Goal: Check status: Check status

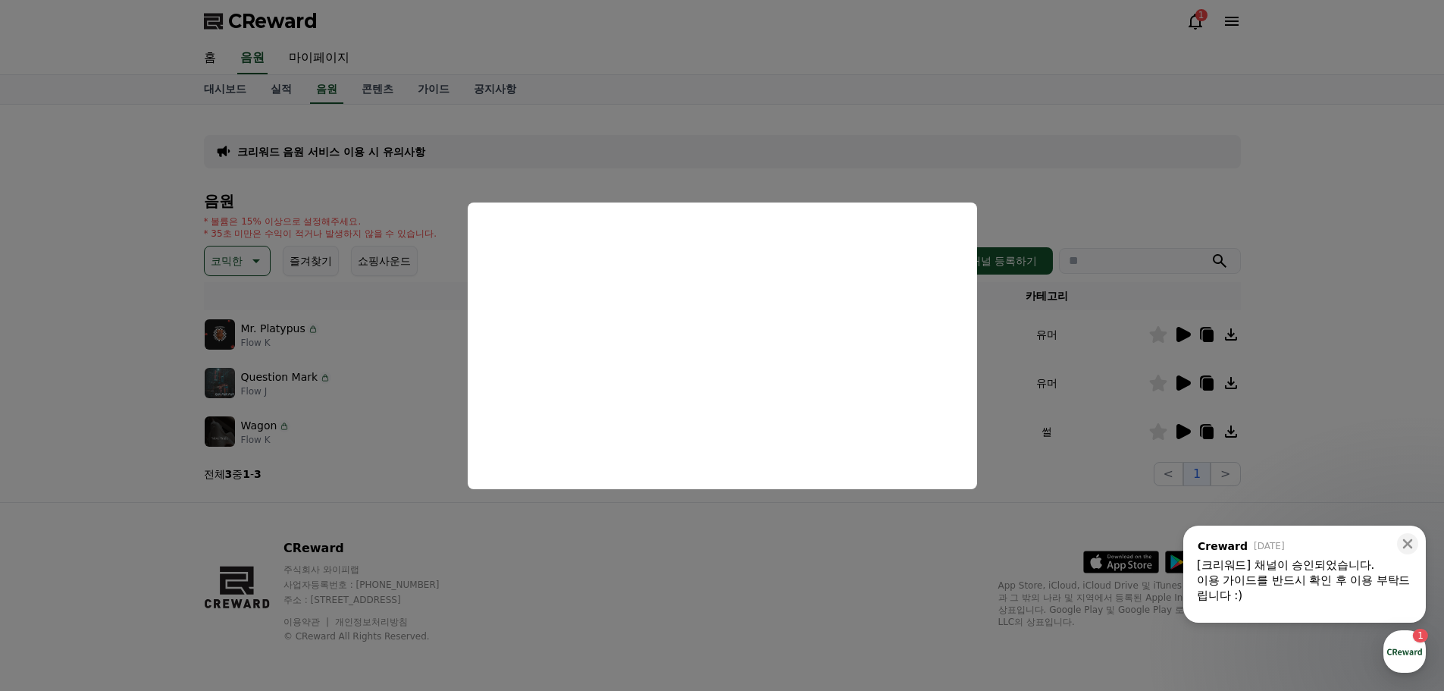
click at [939, 102] on button "close modal" at bounding box center [722, 345] width 1444 height 691
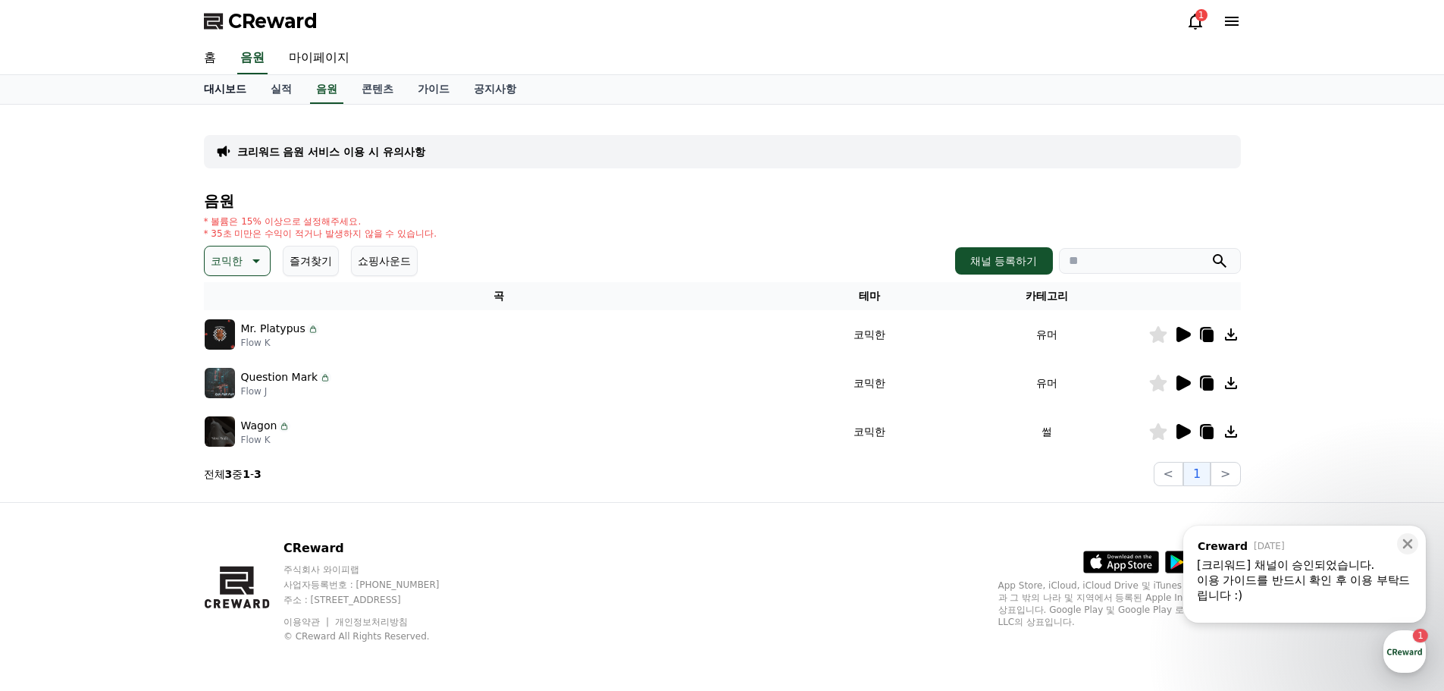
click at [212, 91] on link "대시보드" at bounding box center [225, 89] width 67 height 29
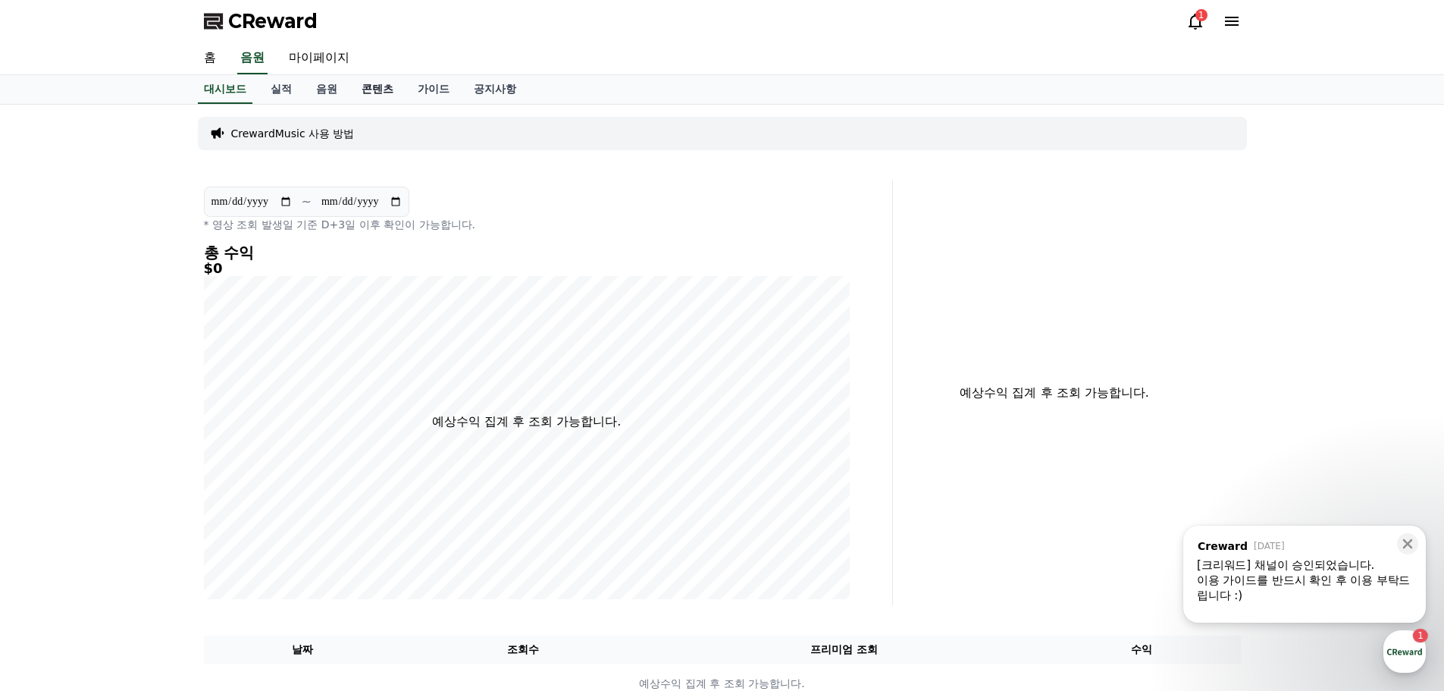
click at [369, 90] on link "콘텐츠" at bounding box center [378, 89] width 56 height 29
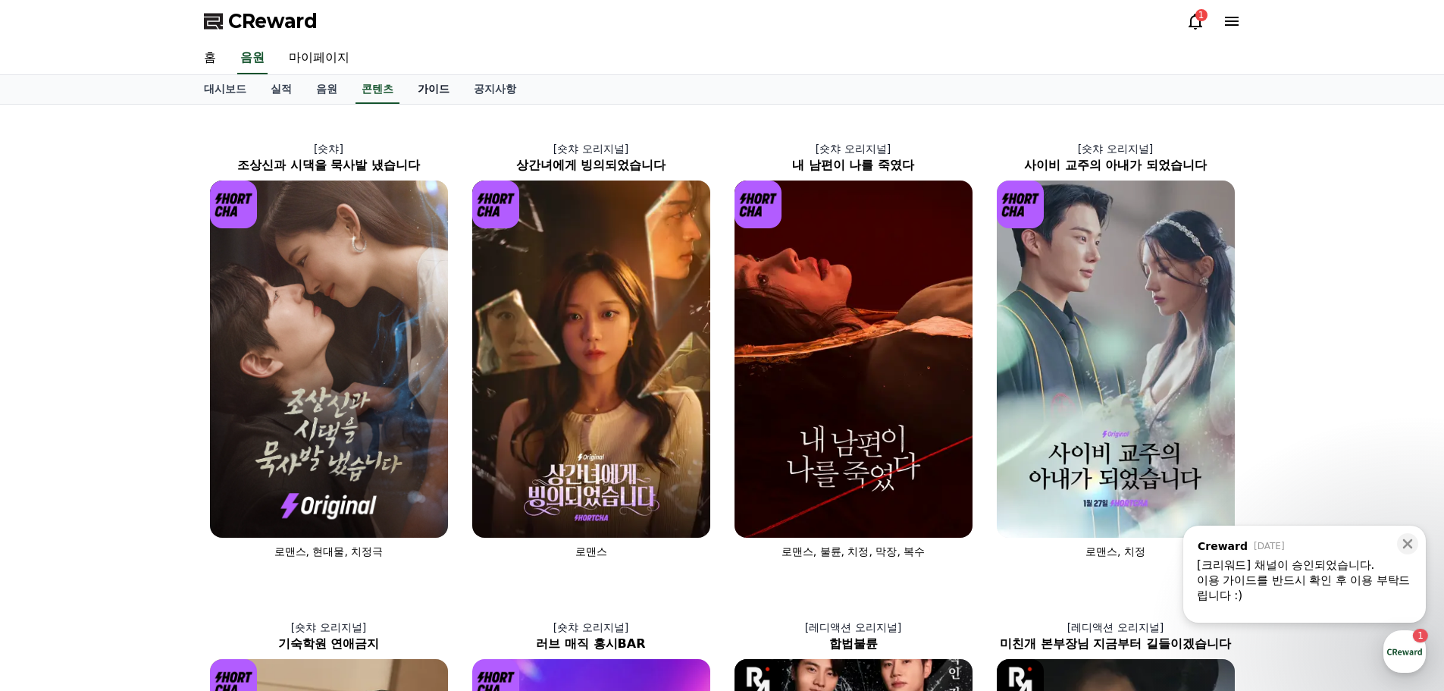
click at [425, 86] on link "가이드" at bounding box center [434, 89] width 56 height 29
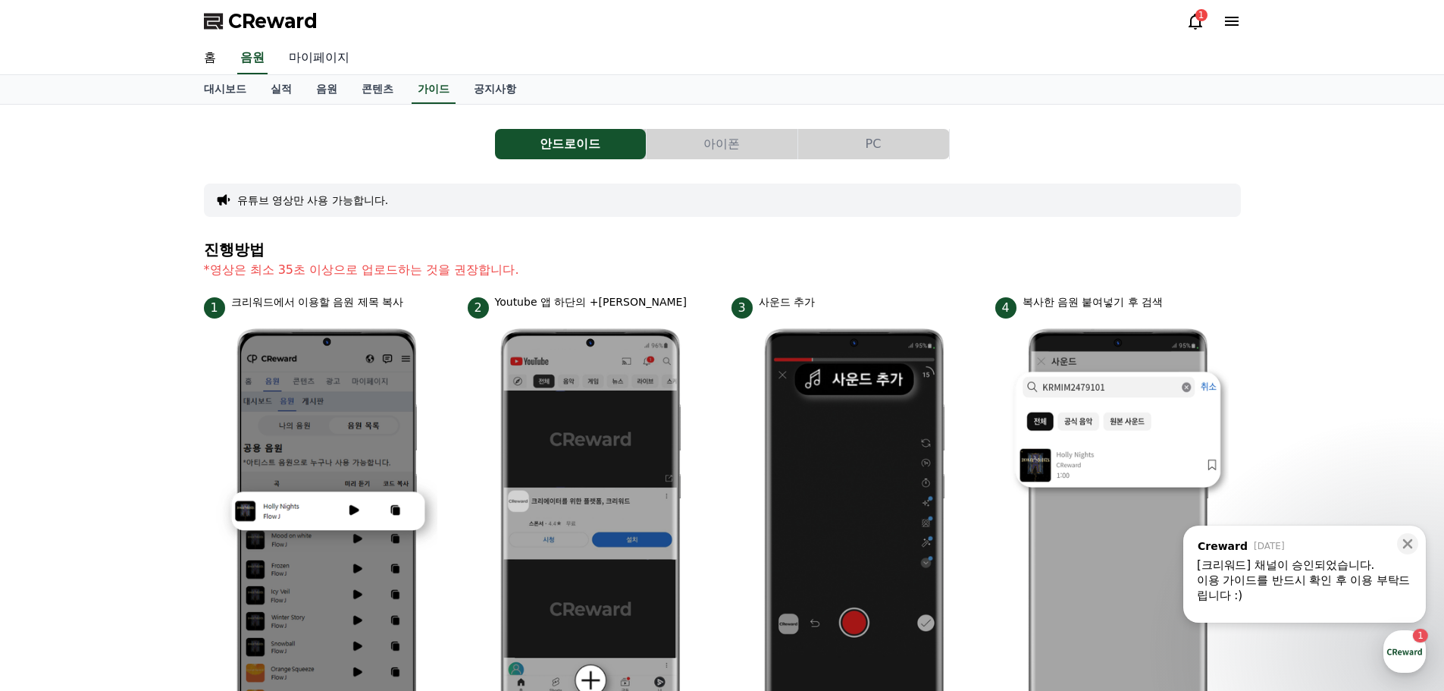
click at [341, 67] on link "마이페이지" at bounding box center [319, 58] width 85 height 32
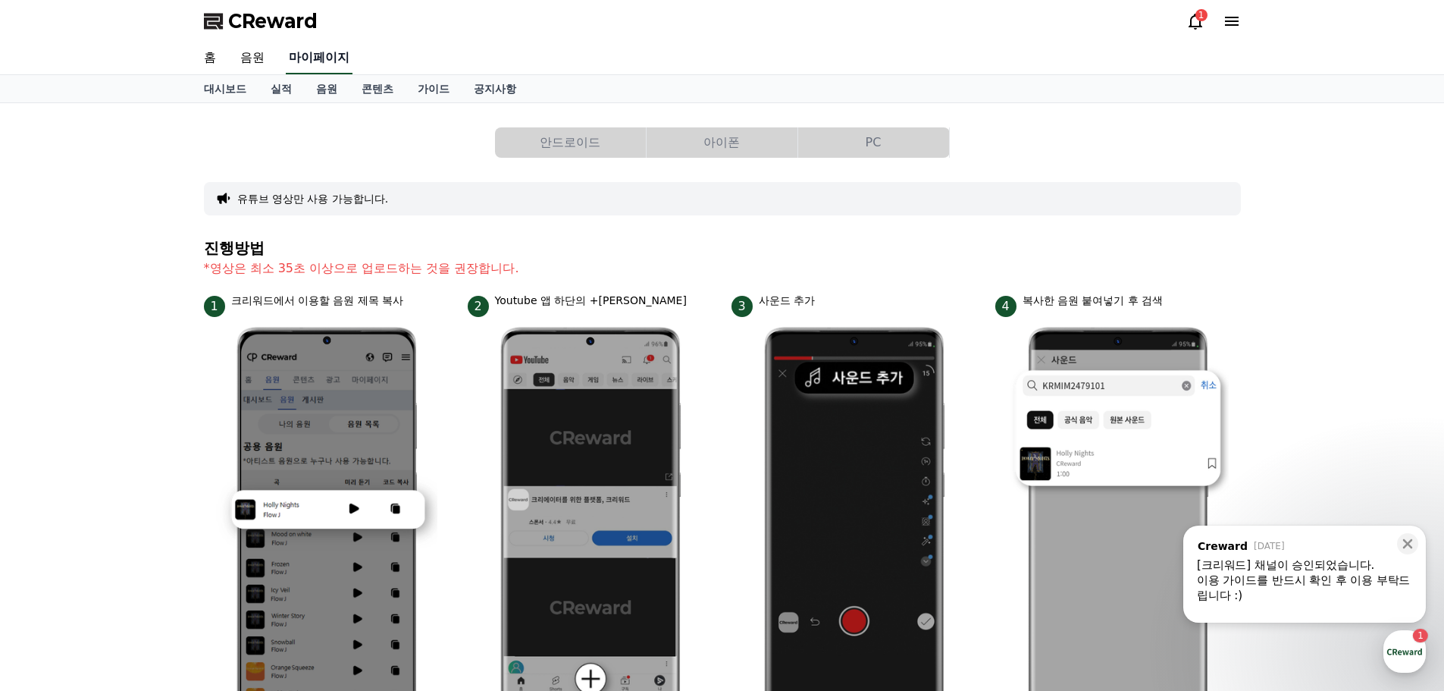
select select "**********"
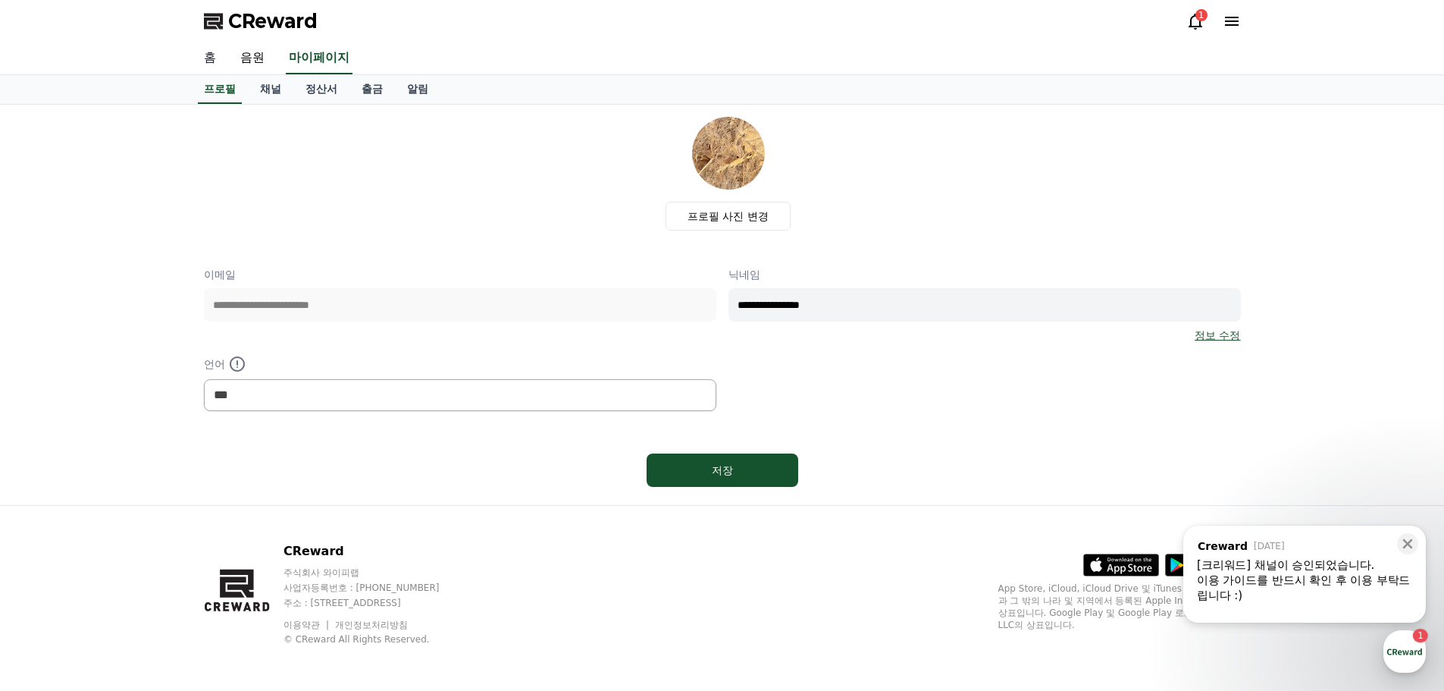
click at [213, 65] on link "홈" at bounding box center [210, 58] width 36 height 32
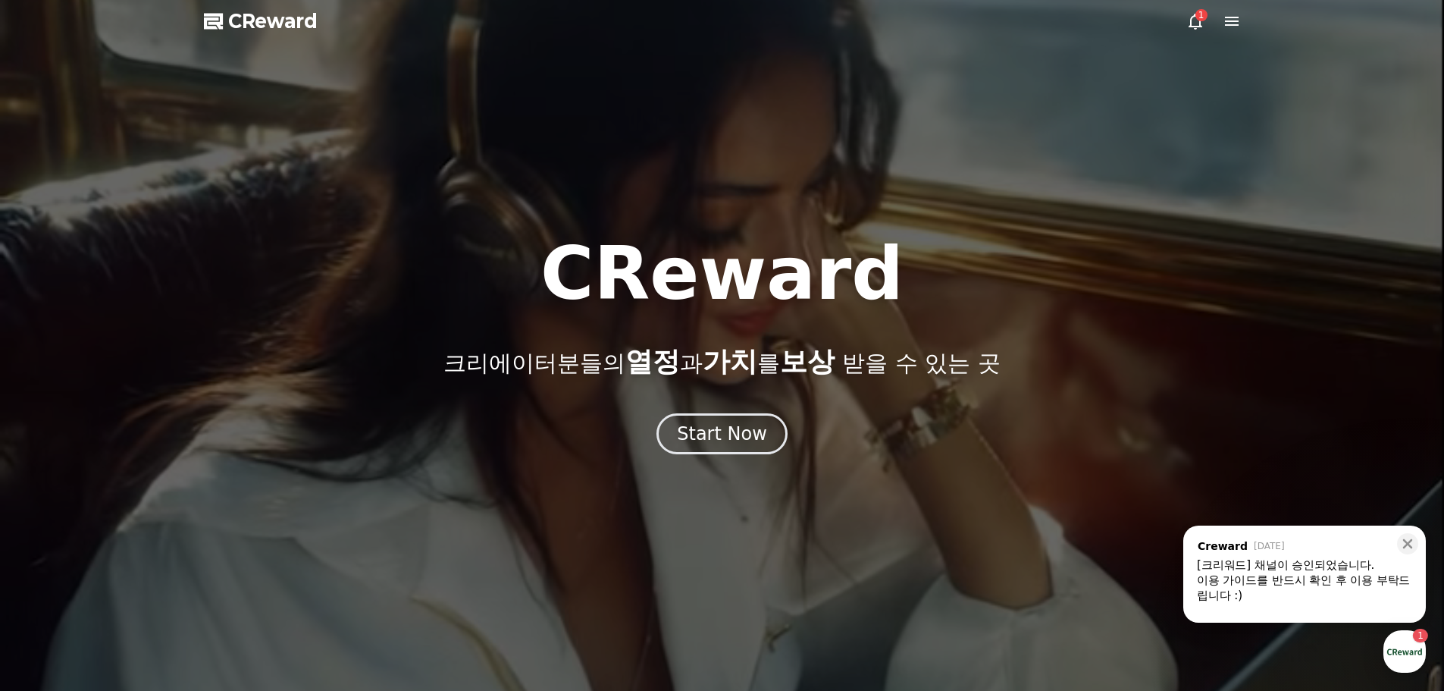
click at [1193, 23] on icon at bounding box center [1196, 21] width 18 height 18
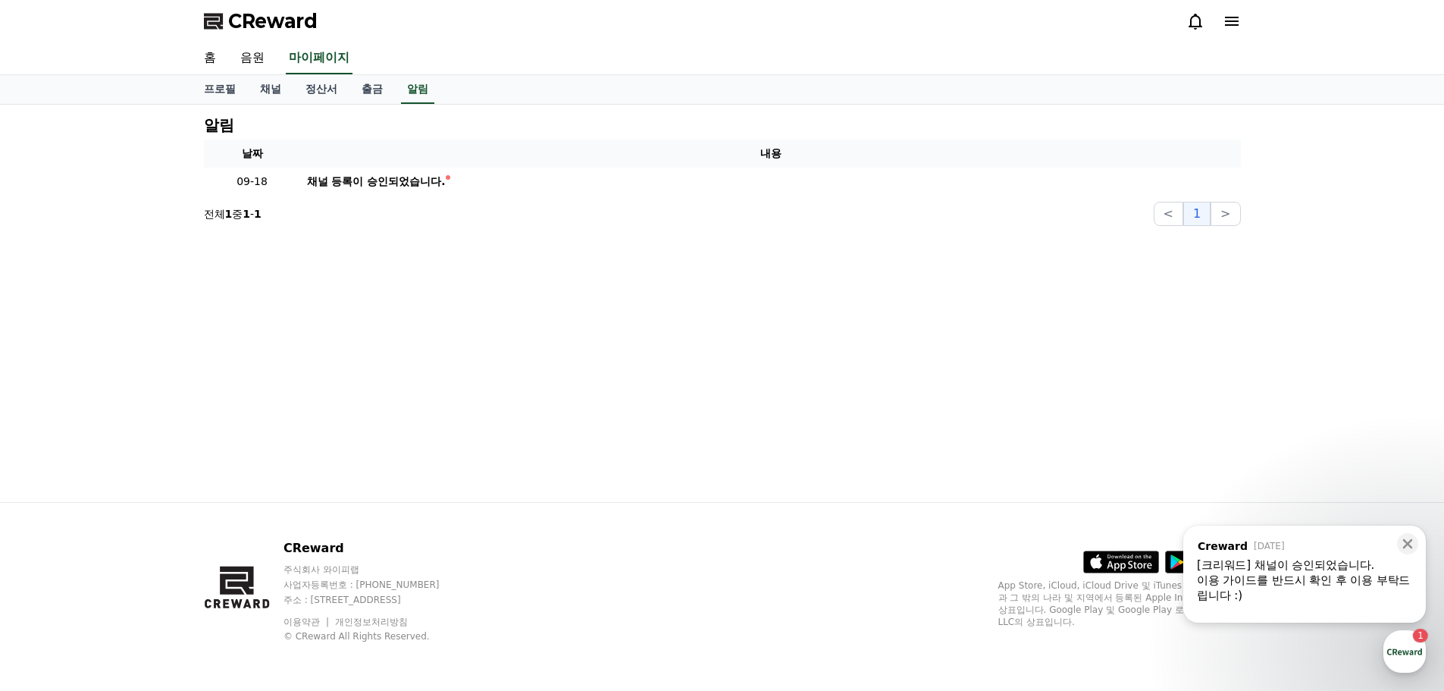
click at [494, 200] on div "알림 날짜 내용 09-18 채널 등록이 승인되었습니다. 전체 1 중 1 - 1 < 1 >" at bounding box center [722, 171] width 1049 height 121
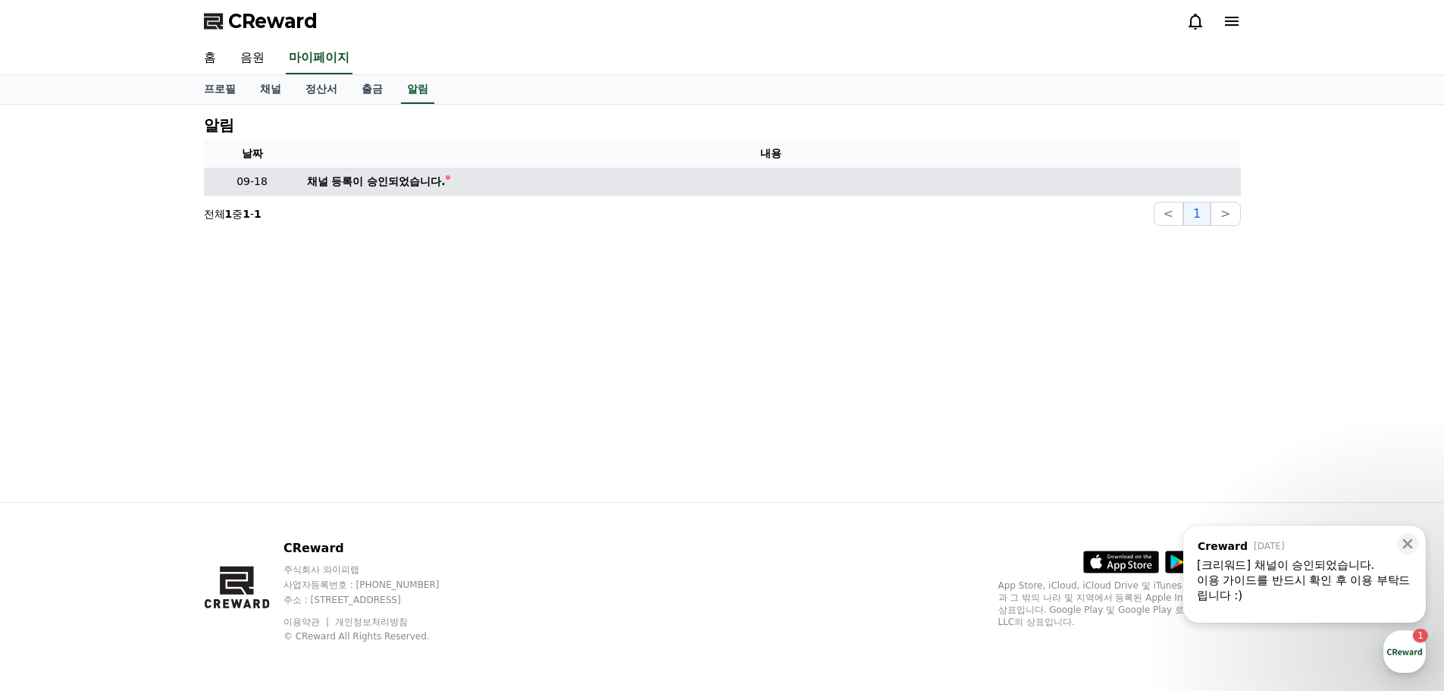
click at [499, 193] on td "채널 등록이 승인되었습니다." at bounding box center [771, 182] width 940 height 28
click at [400, 186] on div "채널 등록이 승인되었습니다." at bounding box center [376, 182] width 139 height 16
click at [401, 185] on div "채널 등록이 승인되었습니다." at bounding box center [376, 182] width 139 height 16
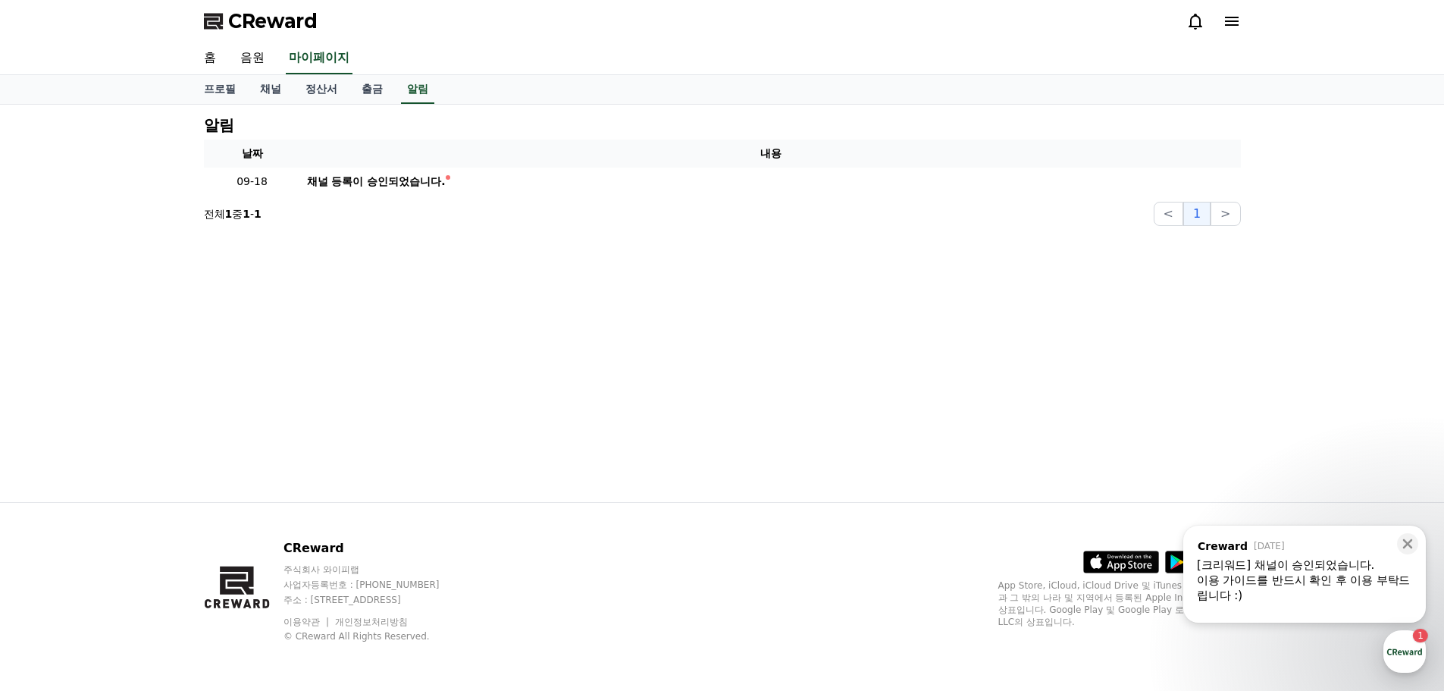
click at [428, 242] on div "알림 날짜 내용 09-18 채널 등록이 승인되었습니다. 전체 1 중 1 - 1 < 1 >" at bounding box center [723, 303] width 1062 height 397
click at [429, 242] on div "알림 날짜 내용 09-18 채널 등록이 승인되었습니다. 전체 1 중 1 - 1 < 1 >" at bounding box center [723, 303] width 1062 height 397
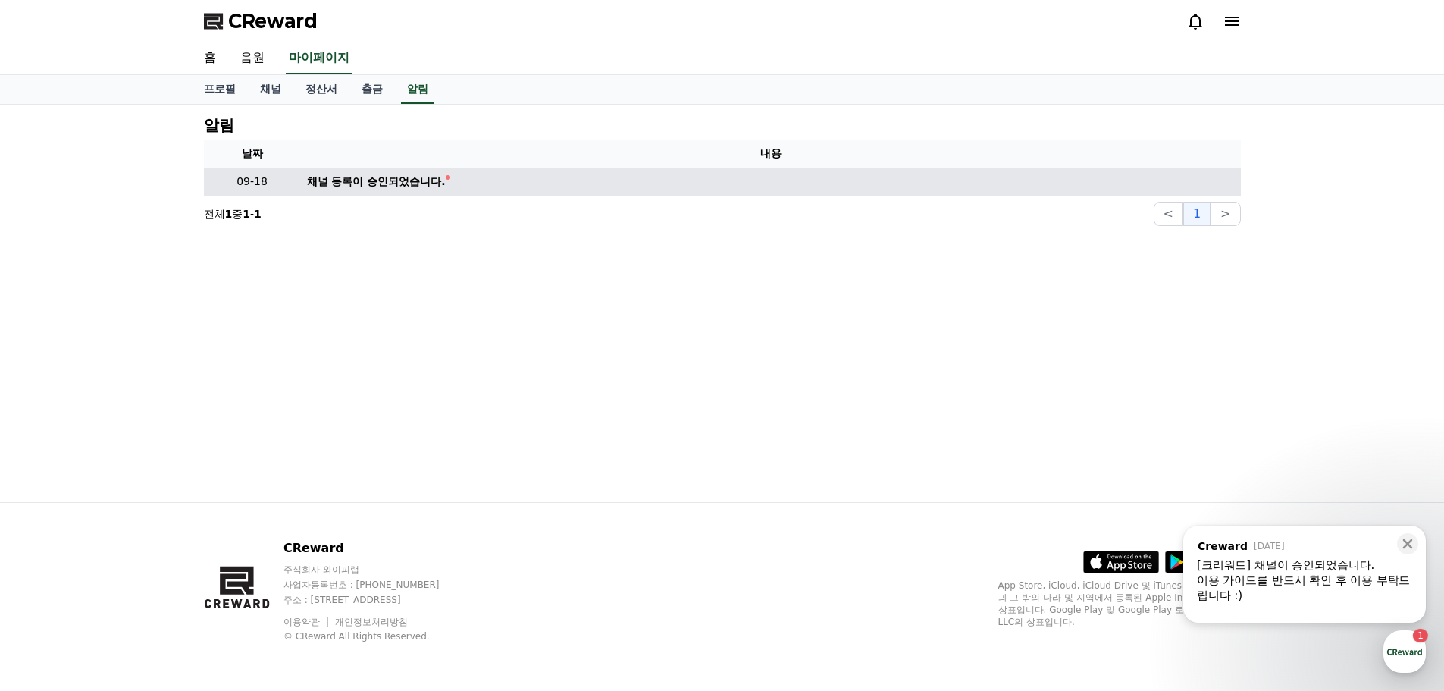
click at [324, 177] on div "채널 등록이 승인되었습니다." at bounding box center [376, 182] width 139 height 16
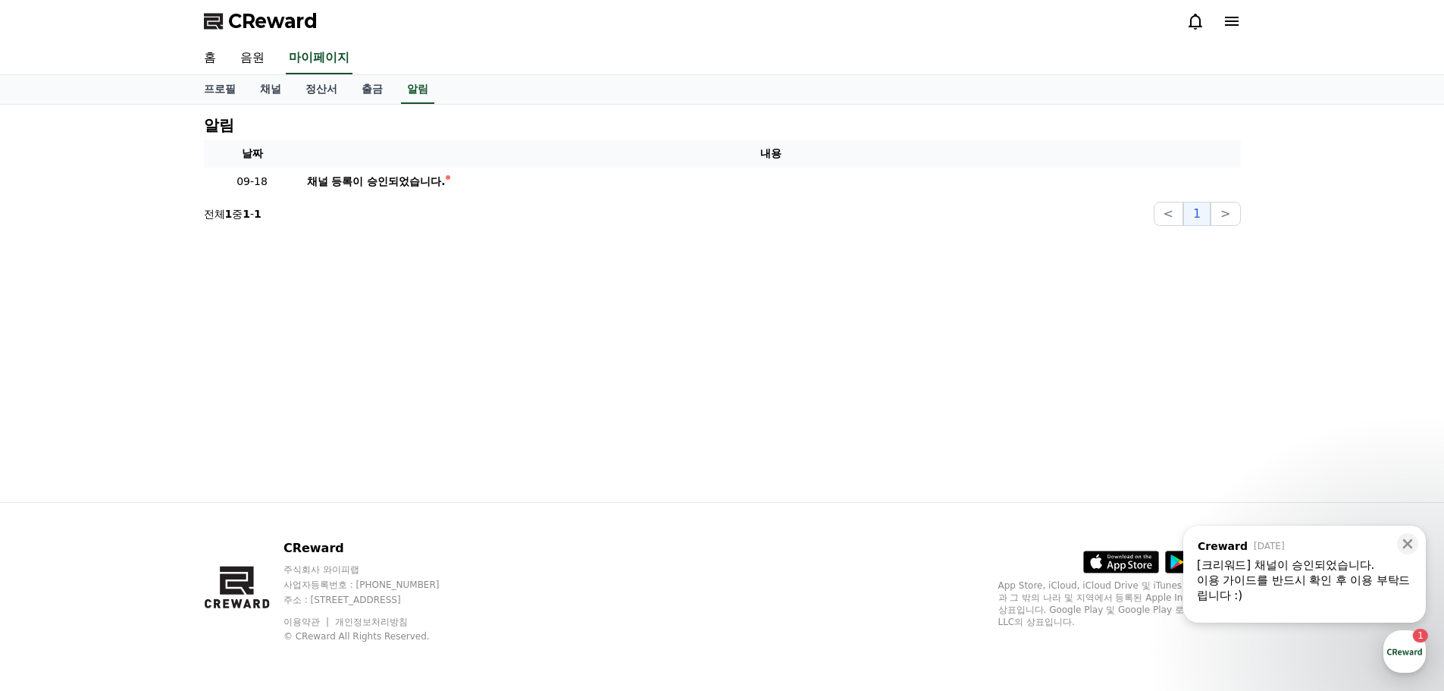
click at [465, 252] on div "알림 날짜 내용 09-18 채널 등록이 승인되었습니다. 전체 1 중 1 - 1 < 1 >" at bounding box center [723, 303] width 1062 height 397
click at [252, 62] on link "음원" at bounding box center [252, 58] width 49 height 32
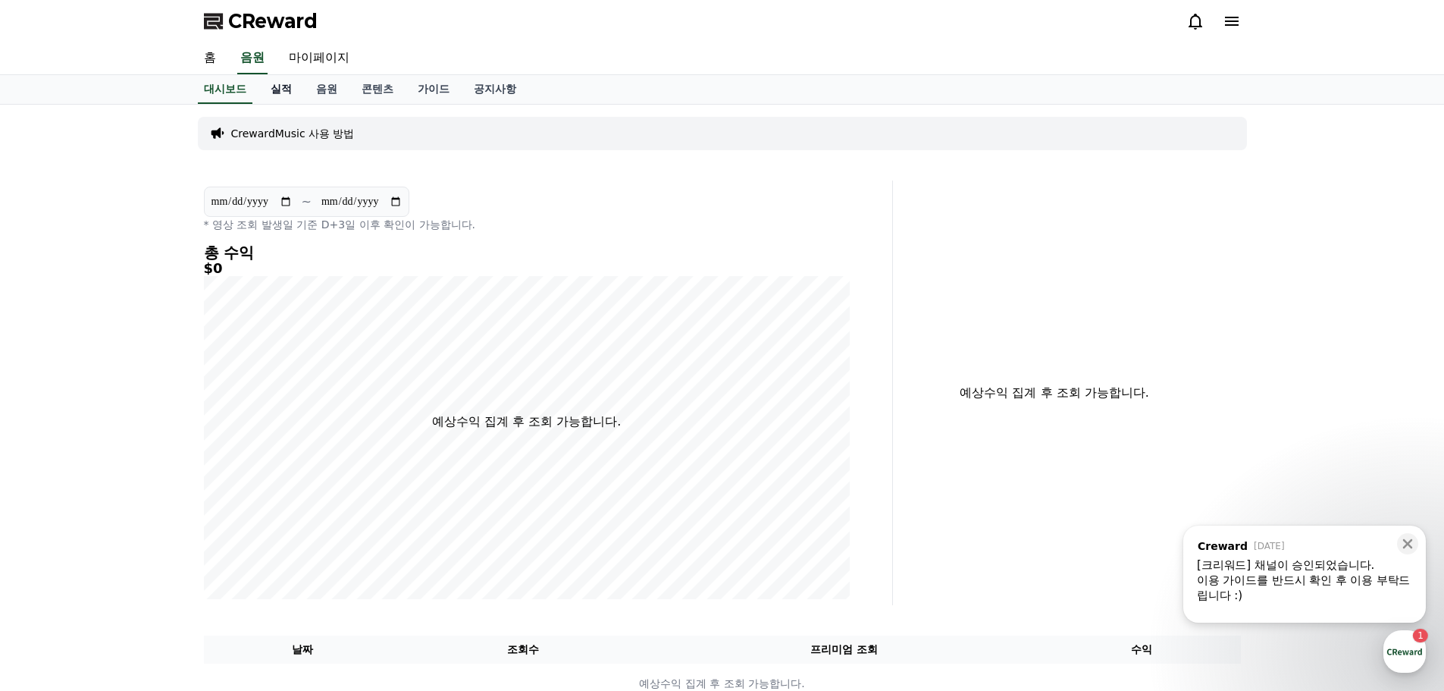
click at [281, 87] on link "실적" at bounding box center [281, 89] width 45 height 29
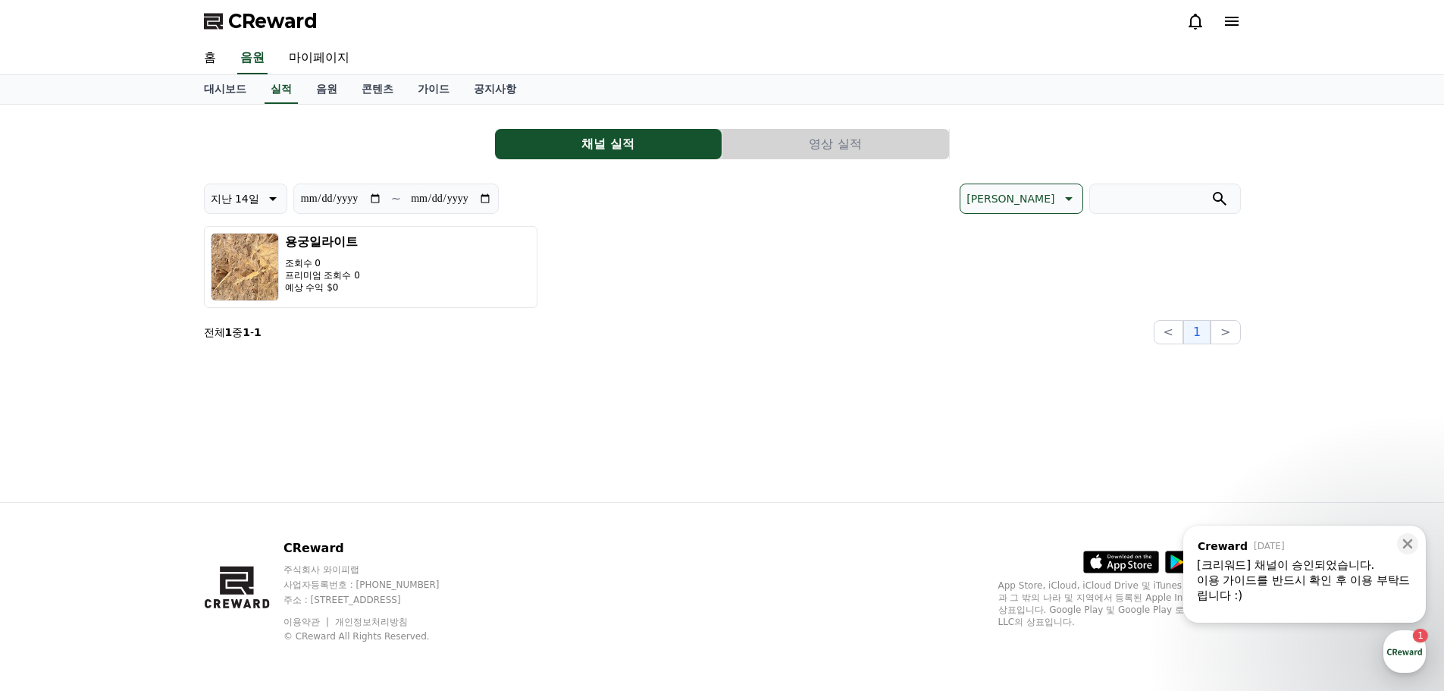
click at [803, 148] on button "영상 실적" at bounding box center [836, 144] width 227 height 30
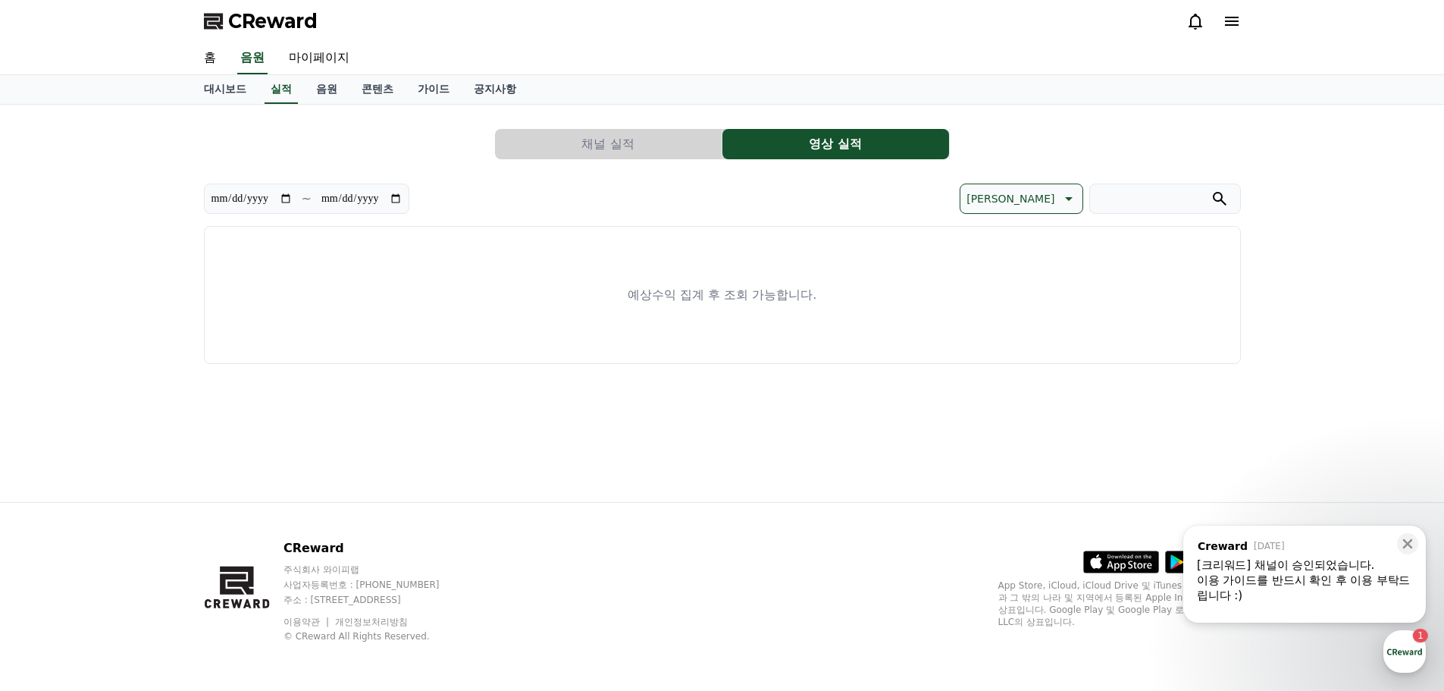
click at [599, 158] on button "채널 실적" at bounding box center [608, 144] width 227 height 30
